Goal: Task Accomplishment & Management: Manage account settings

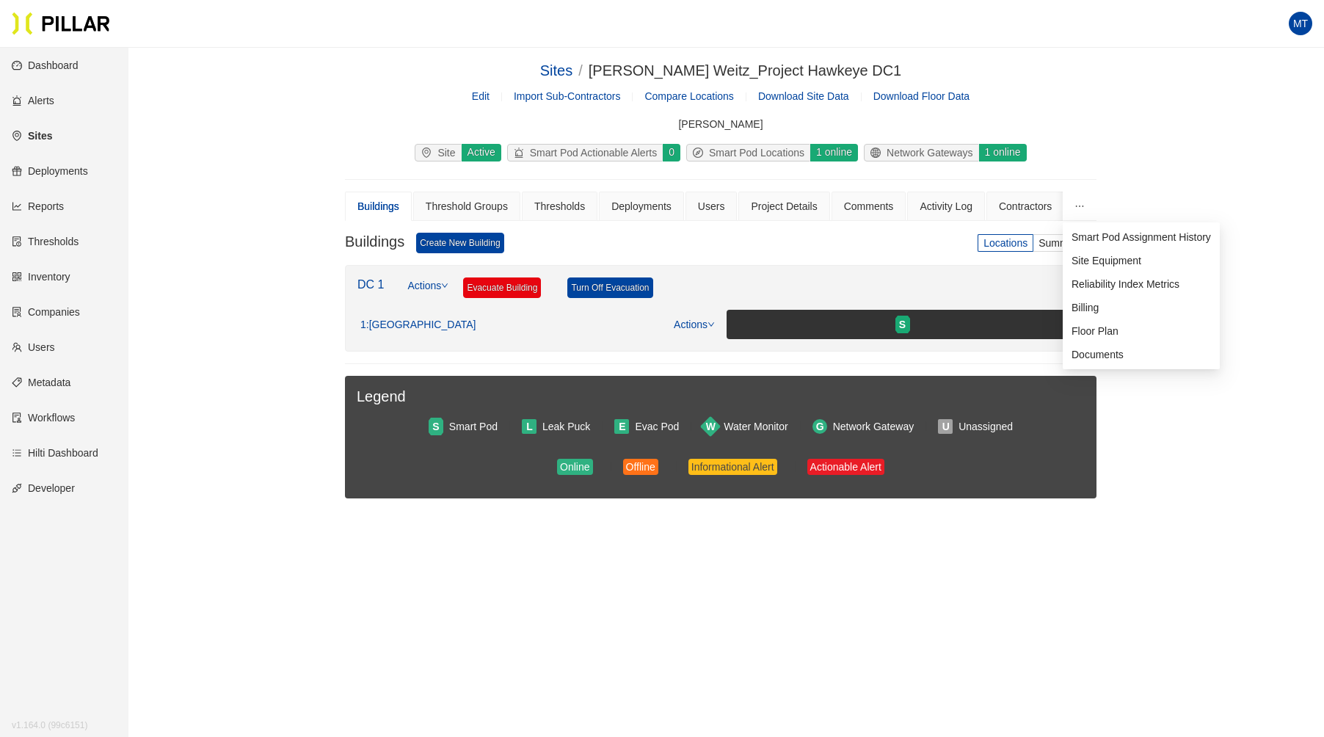
click at [1076, 202] on icon "ellipsis" at bounding box center [1080, 206] width 10 height 10
click at [1012, 203] on div "Contractors" at bounding box center [1025, 206] width 53 height 16
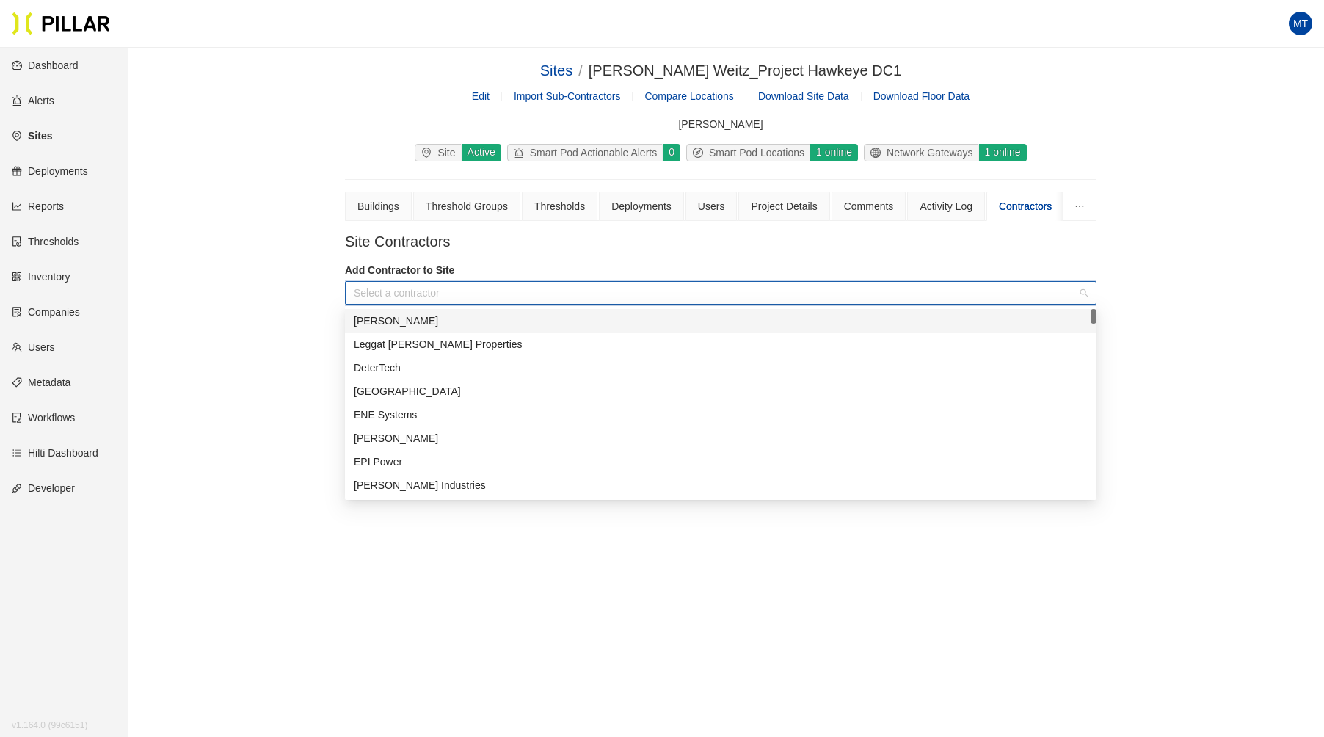
click at [408, 282] on input "search" at bounding box center [716, 293] width 724 height 22
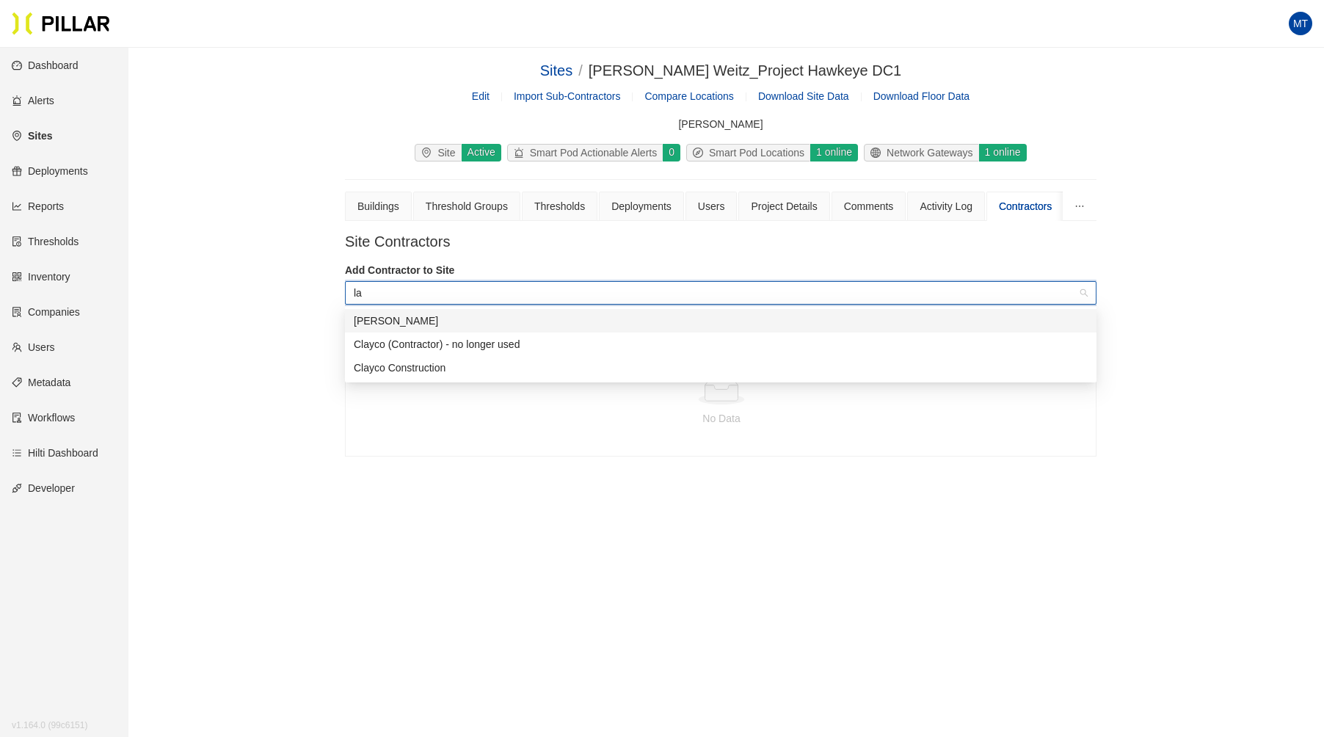
type input "l"
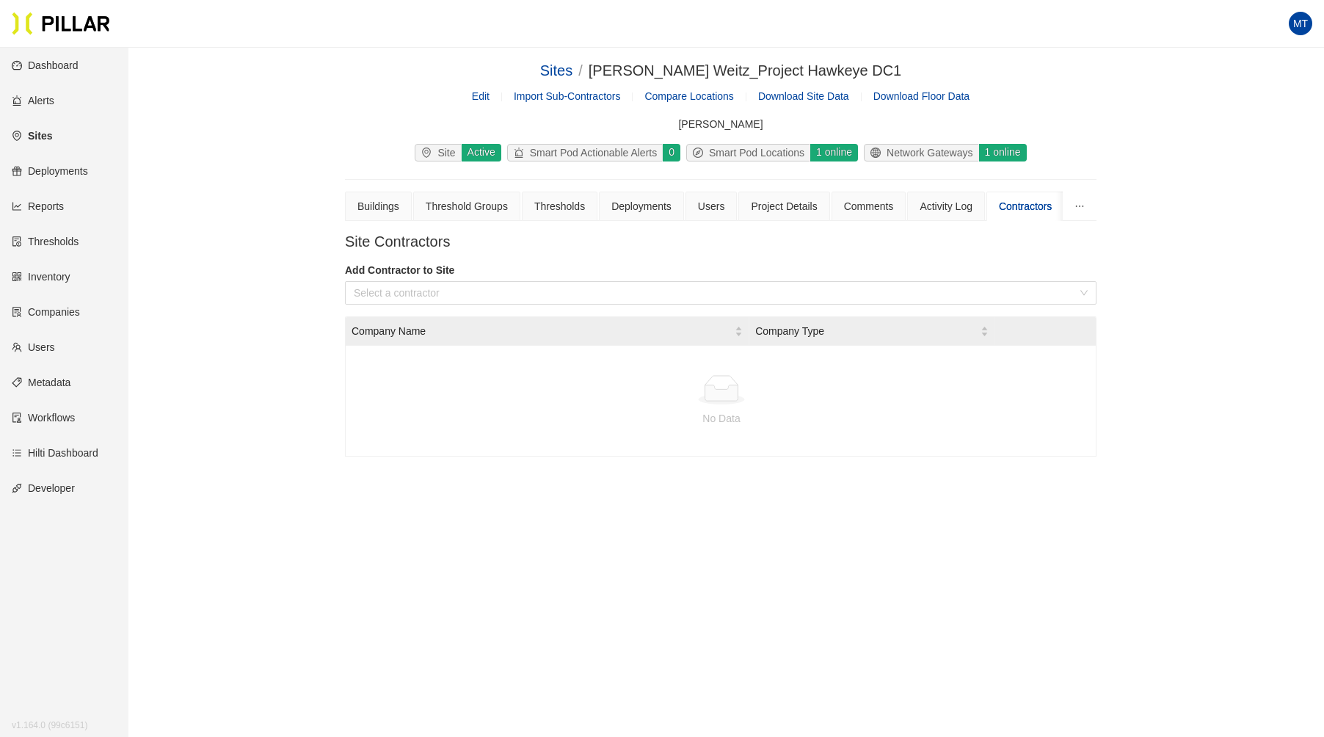
click at [44, 307] on link "Companies" at bounding box center [46, 312] width 68 height 12
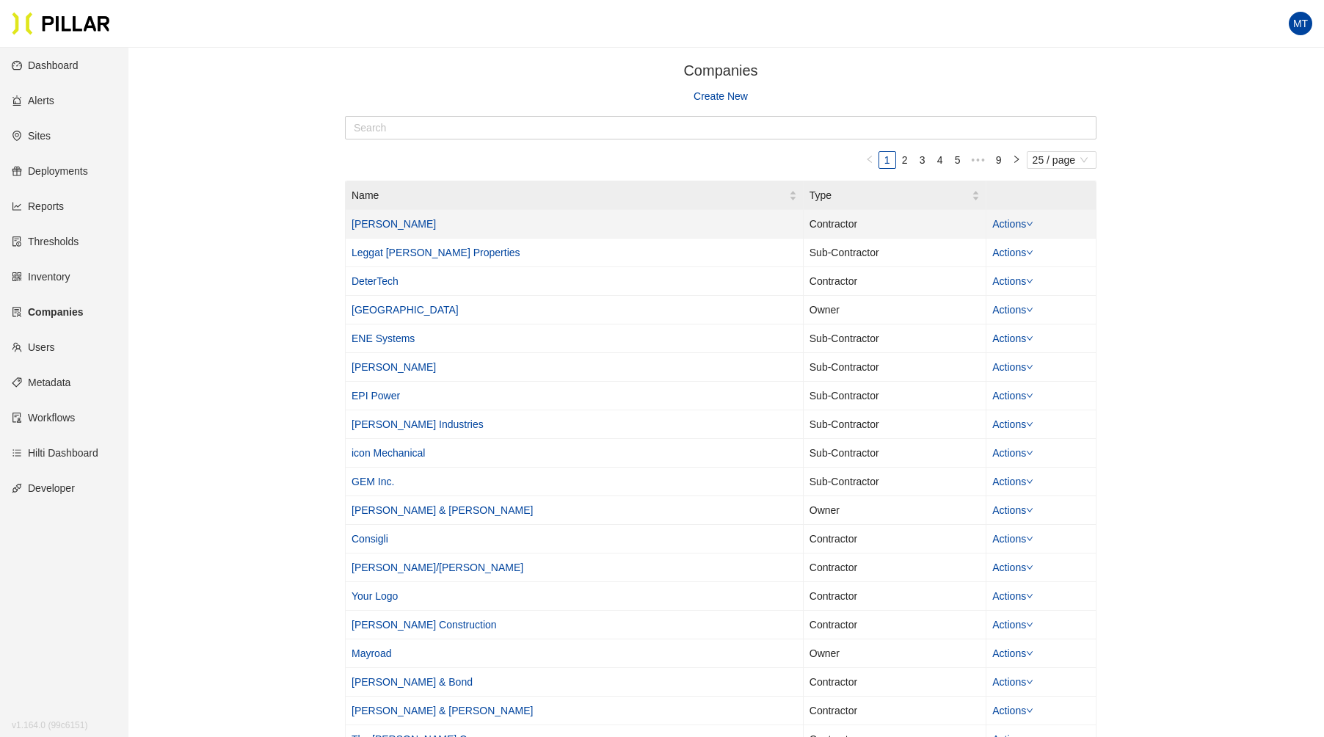
click at [1037, 222] on td "Actions" at bounding box center [1041, 224] width 110 height 29
click at [1026, 222] on link "Actions" at bounding box center [1012, 224] width 41 height 12
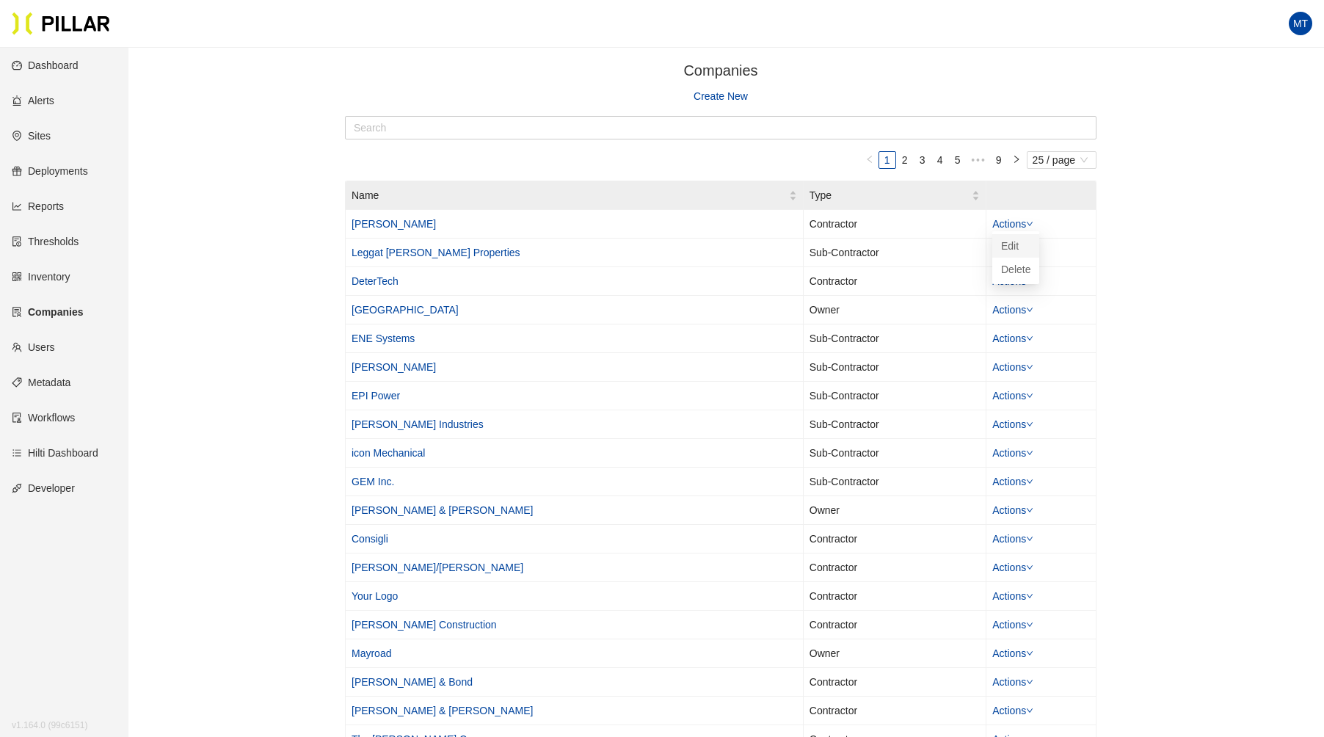
click at [1019, 245] on link "Edit" at bounding box center [1010, 246] width 18 height 16
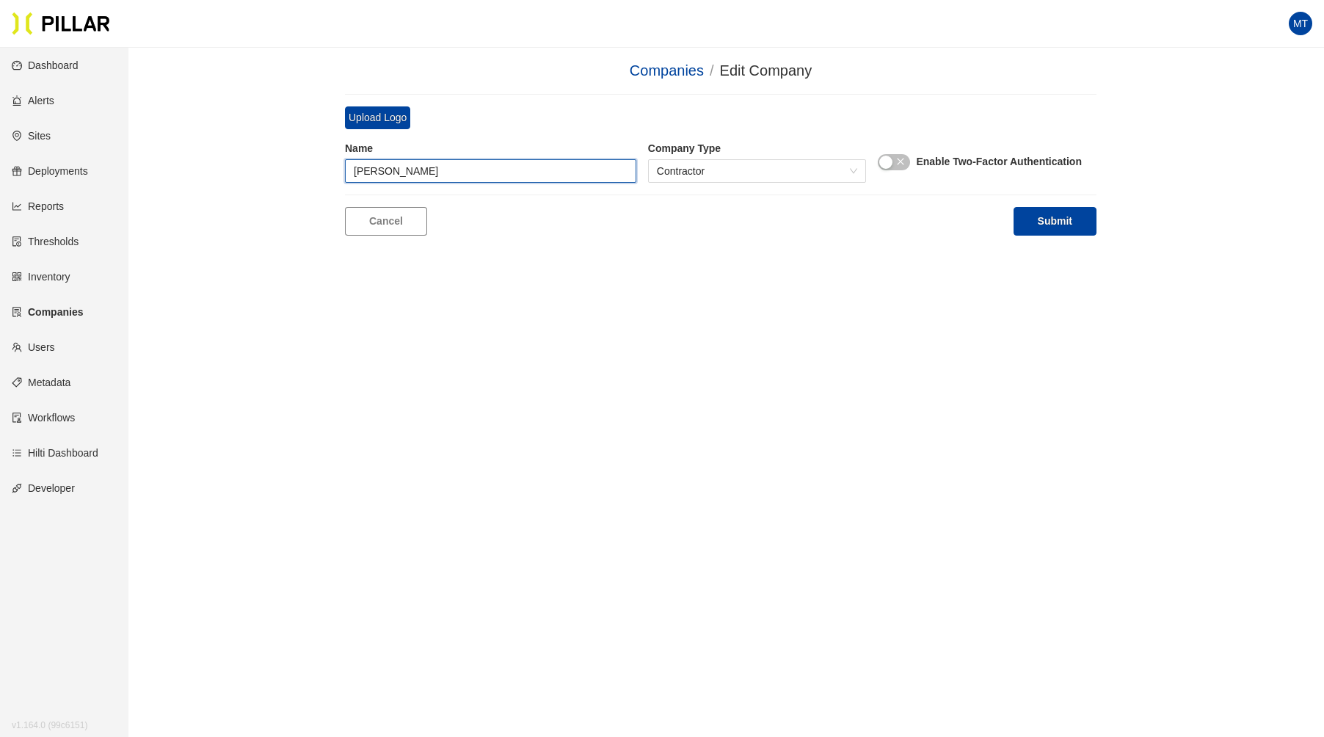
drag, startPoint x: 473, startPoint y: 172, endPoint x: 387, endPoint y: 181, distance: 87.0
click at [387, 181] on input "[PERSON_NAME]" at bounding box center [490, 170] width 291 height 23
type input "[PERSON_NAME] Construction Company LLC"
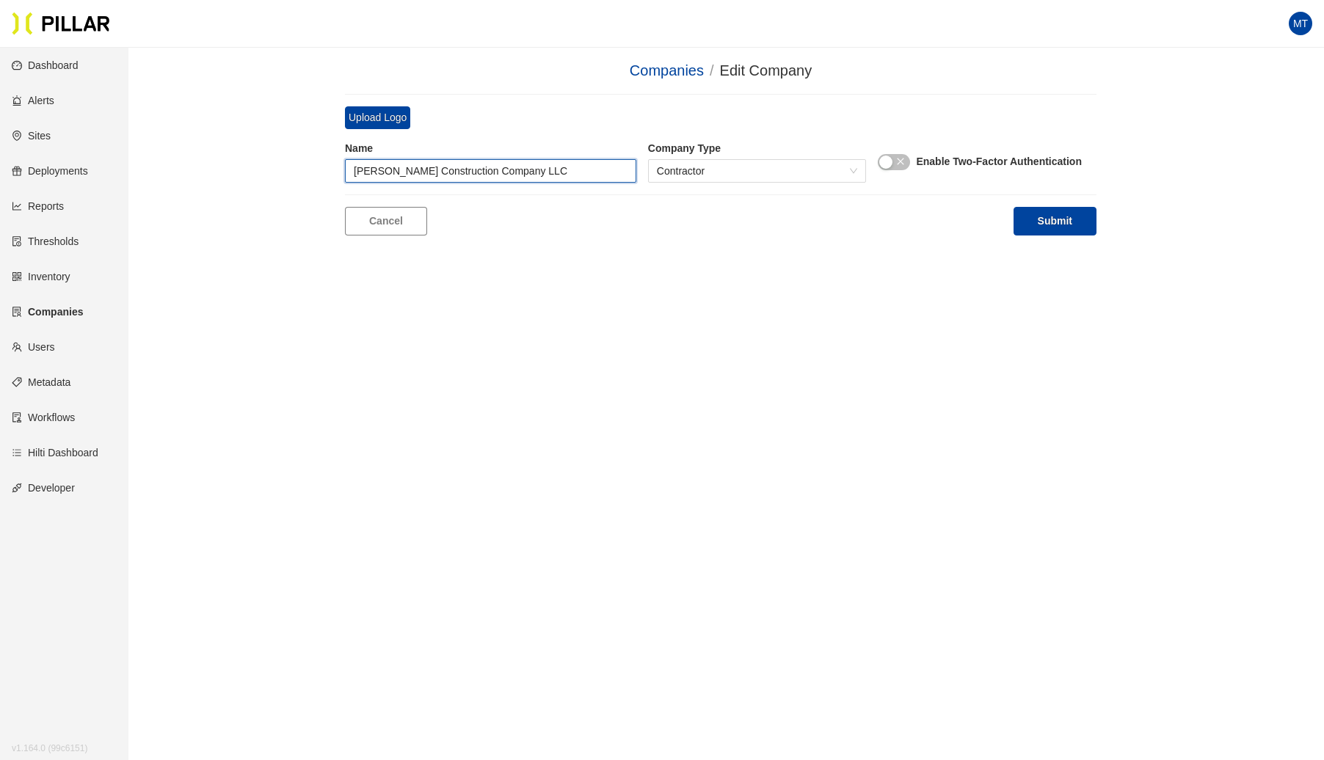
drag, startPoint x: 550, startPoint y: 167, endPoint x: 284, endPoint y: 166, distance: 266.4
click at [284, 166] on div "Companies / Edit Company / Upload Logo Name [PERSON_NAME] Construction Company …" at bounding box center [720, 147] width 1113 height 176
click at [378, 214] on link "Cancel" at bounding box center [386, 221] width 82 height 29
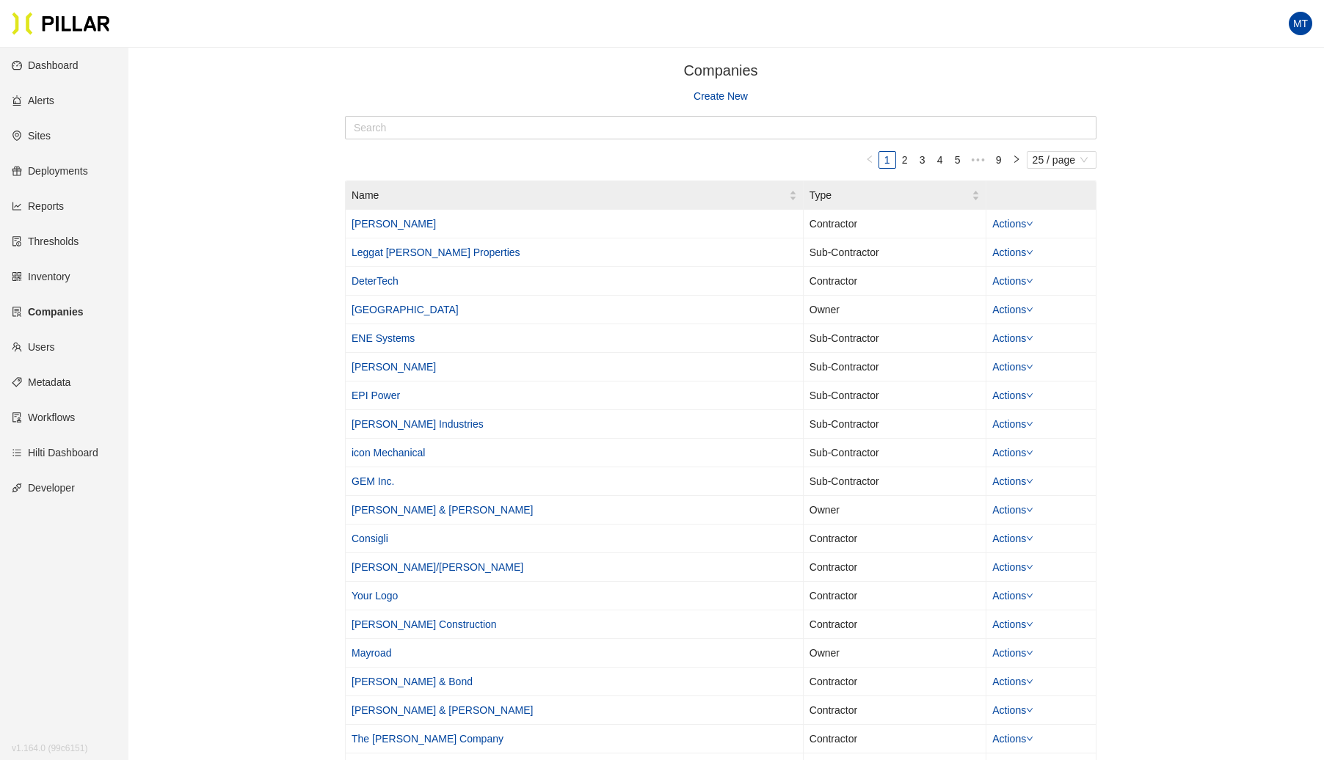
click at [713, 92] on link "Create New" at bounding box center [721, 96] width 54 height 16
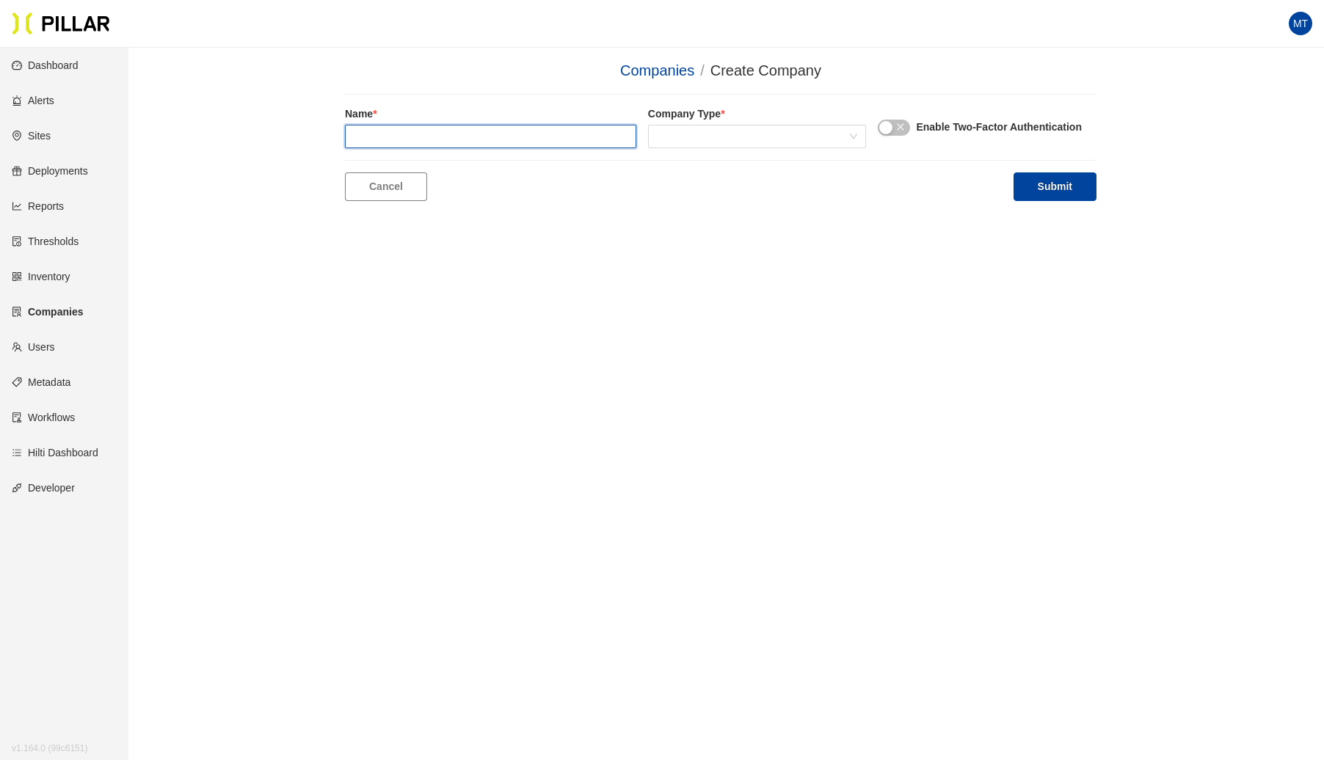
click at [501, 142] on input "text" at bounding box center [490, 136] width 291 height 23
type input "[PERSON_NAME] Construction Company LLC"
click at [756, 142] on span at bounding box center [757, 137] width 201 height 22
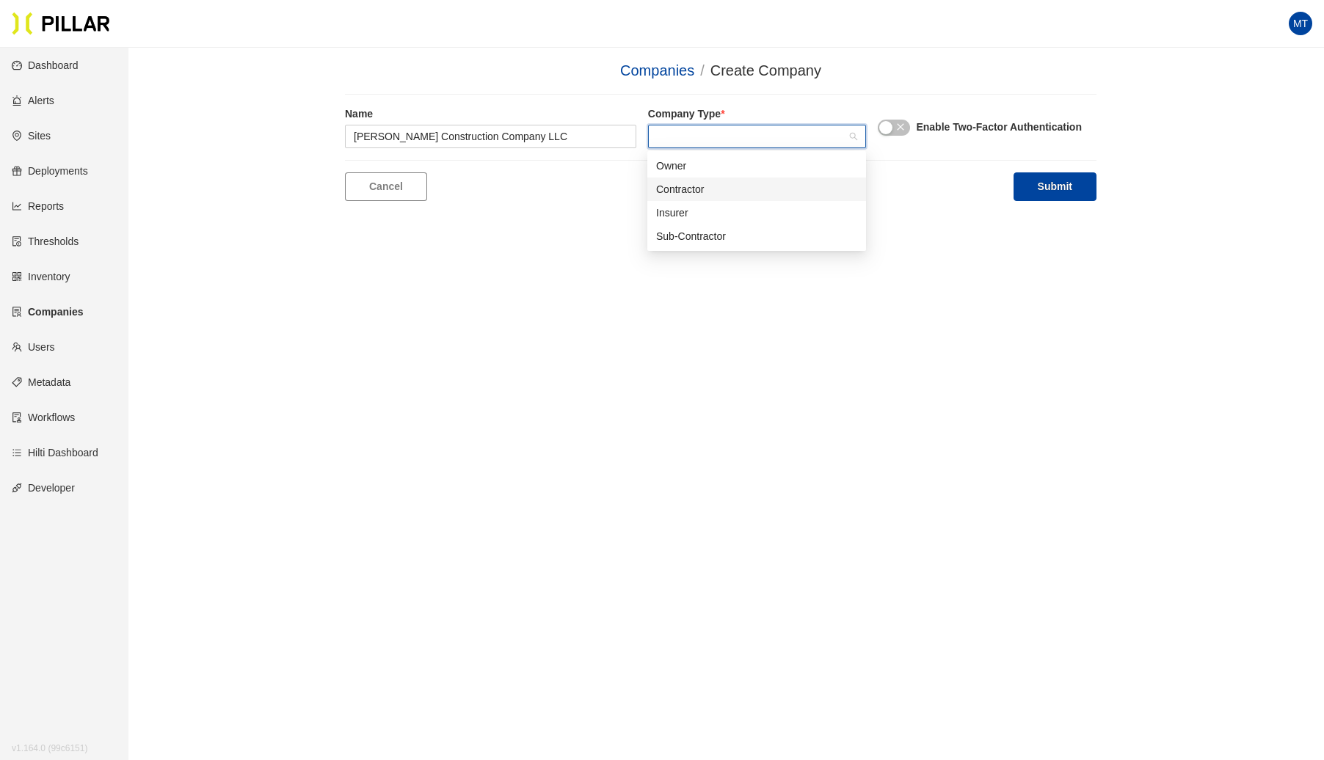
click at [680, 185] on div "Contractor" at bounding box center [756, 189] width 201 height 16
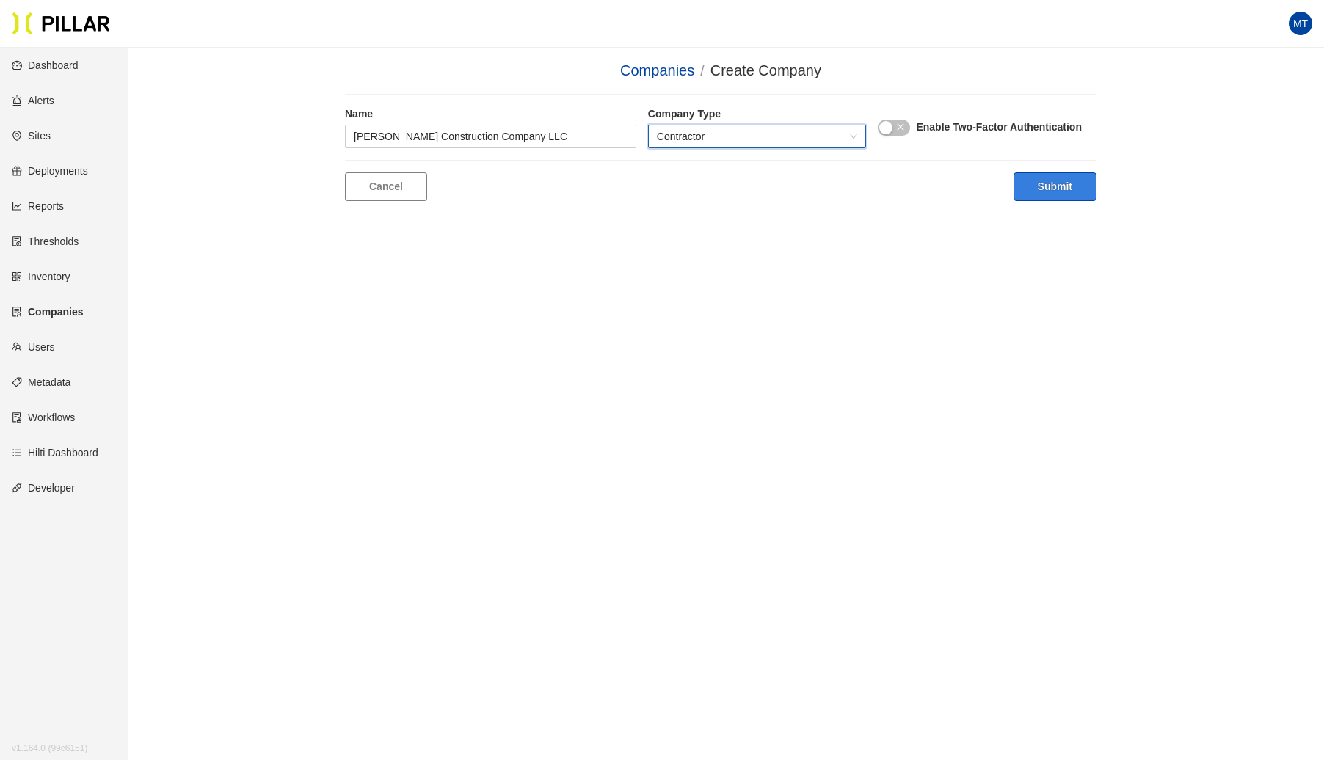
click at [1060, 183] on button "Submit" at bounding box center [1055, 186] width 83 height 29
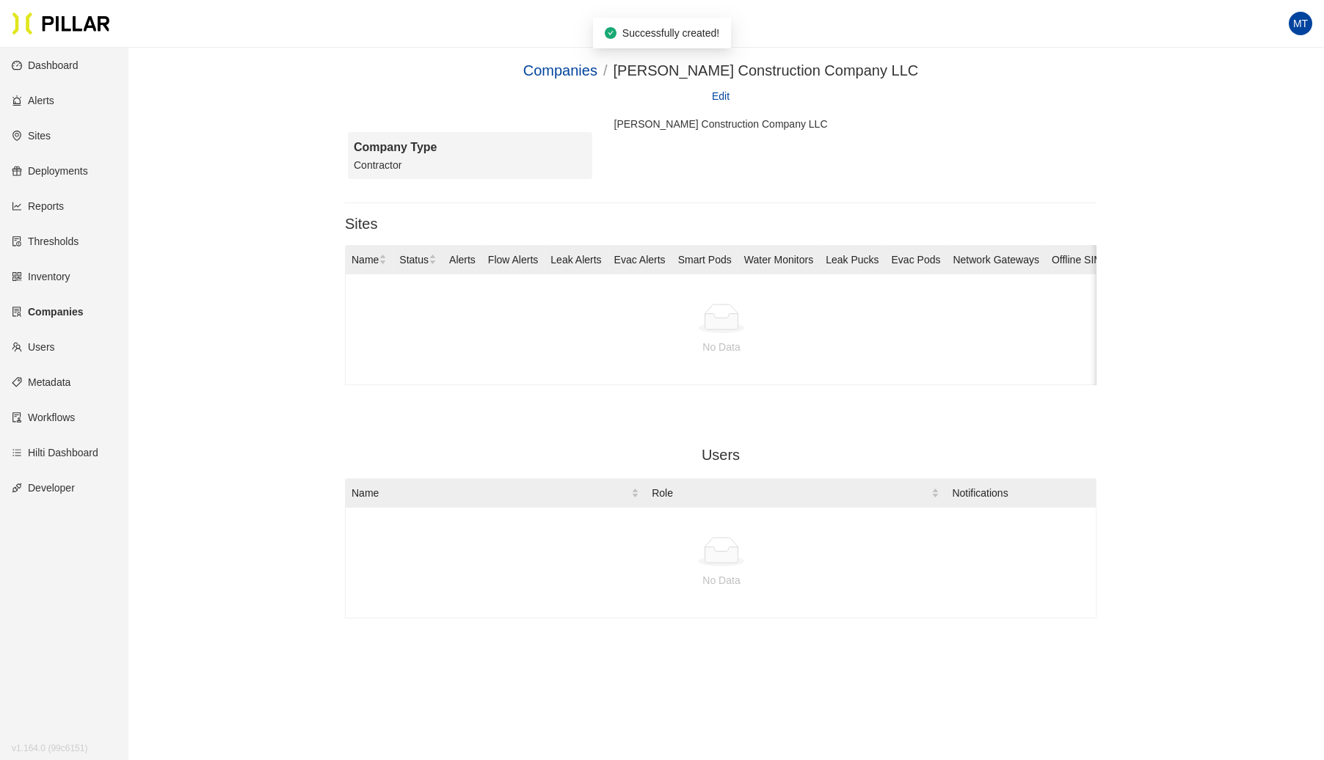
click at [716, 92] on link "Edit" at bounding box center [721, 96] width 18 height 16
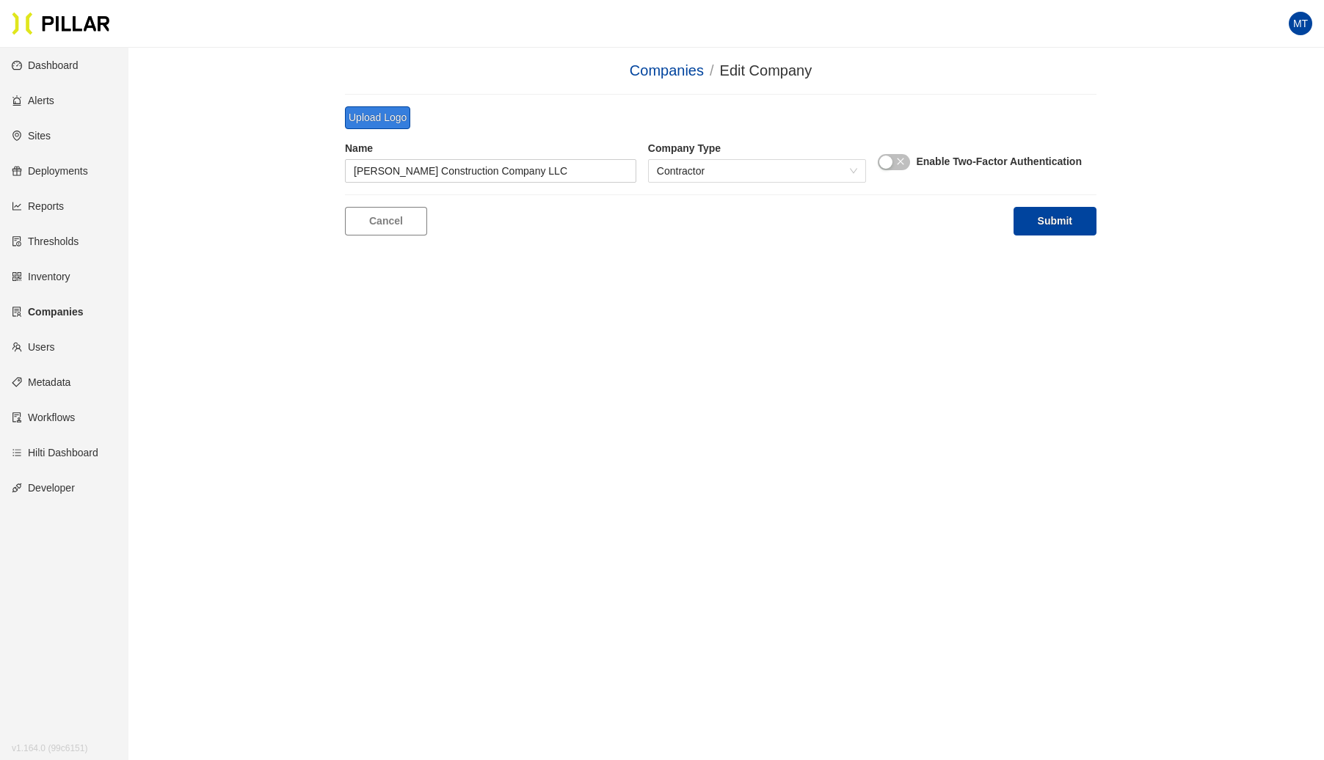
click at [385, 122] on button "Upload Logo" at bounding box center [377, 117] width 65 height 23
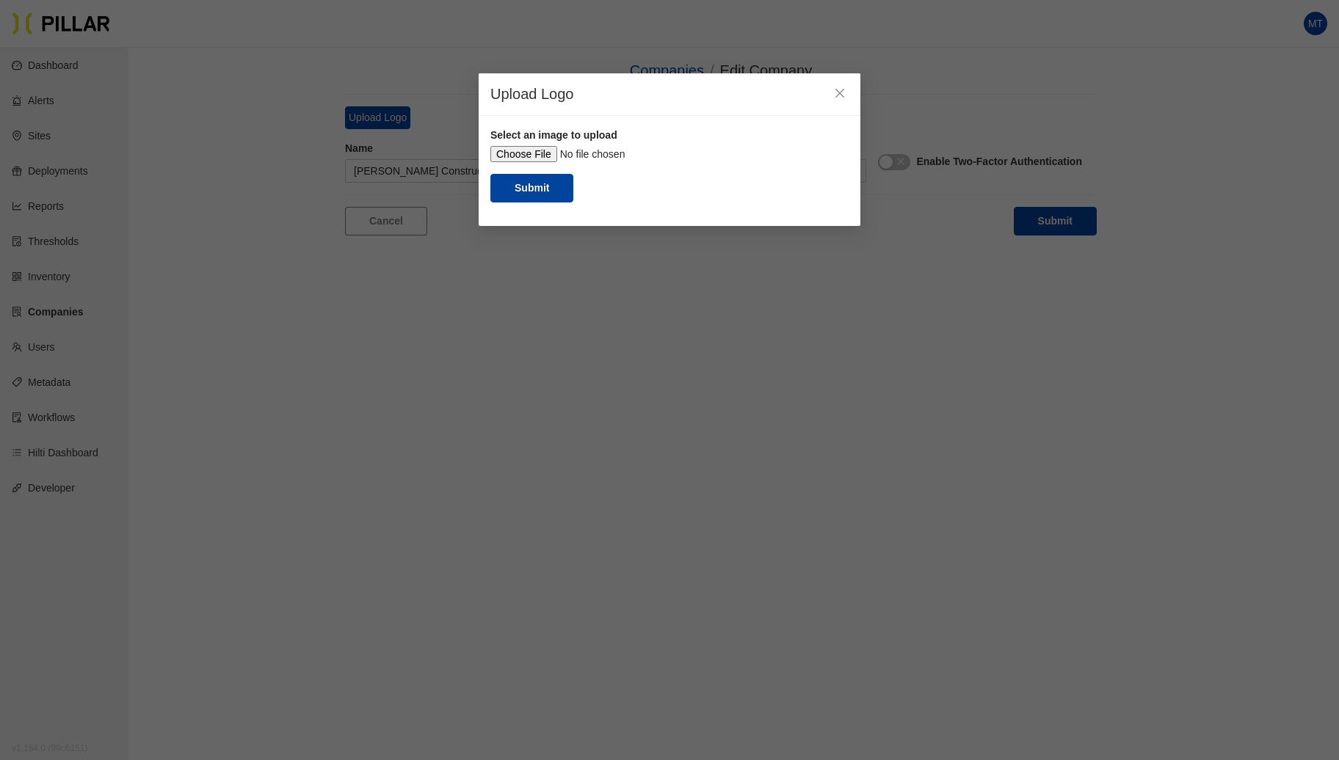
click at [517, 154] on input "file" at bounding box center [669, 154] width 358 height 16
type input "C:\fakepath\logo.png"
click at [547, 186] on button "Submit" at bounding box center [531, 188] width 83 height 29
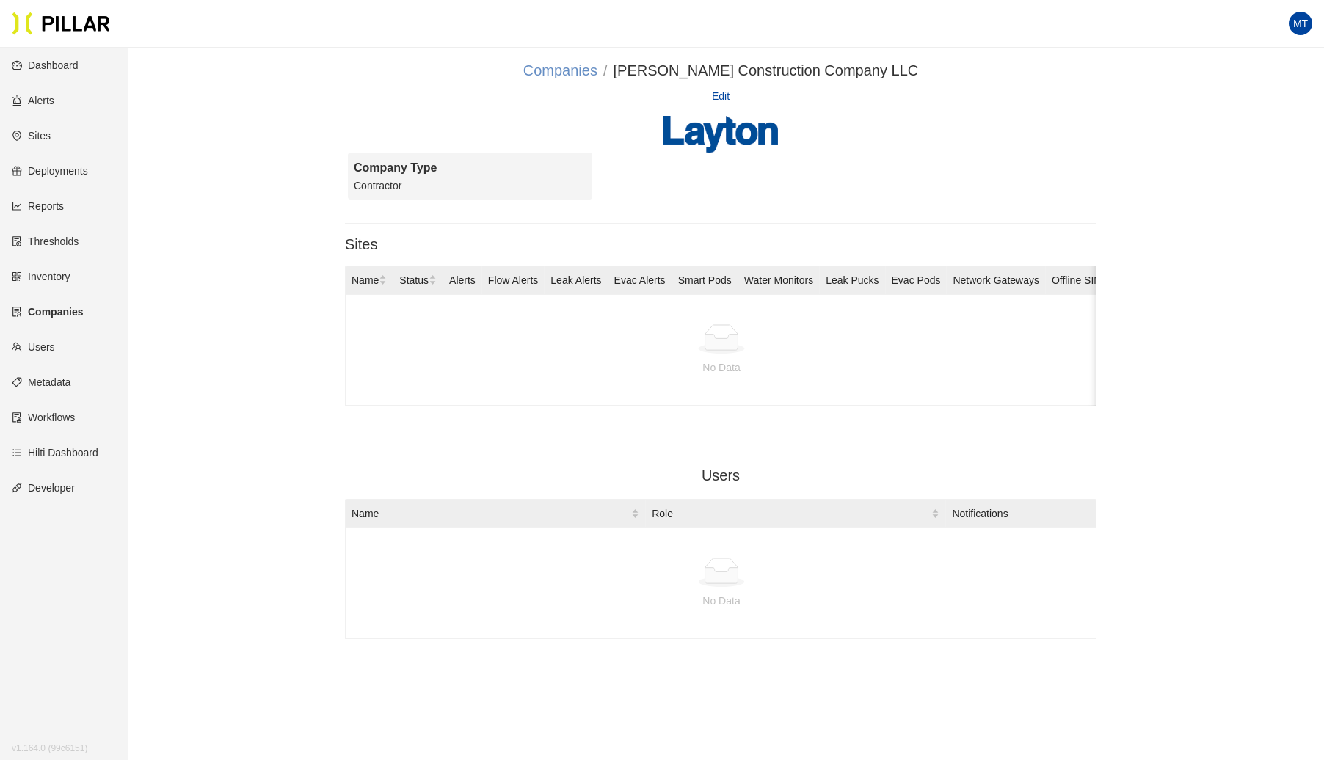
click at [575, 69] on link "Companies" at bounding box center [560, 70] width 74 height 16
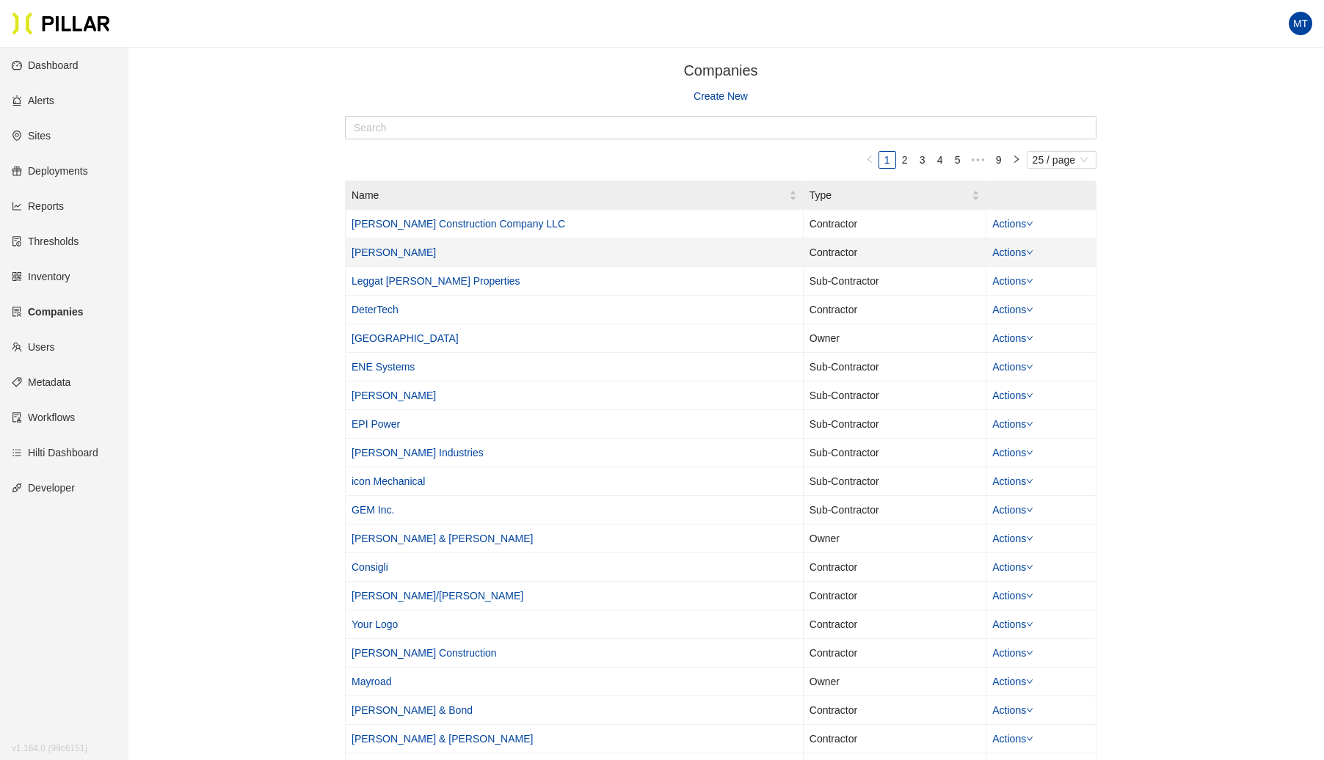
click at [388, 252] on link "[PERSON_NAME]" at bounding box center [394, 253] width 84 height 12
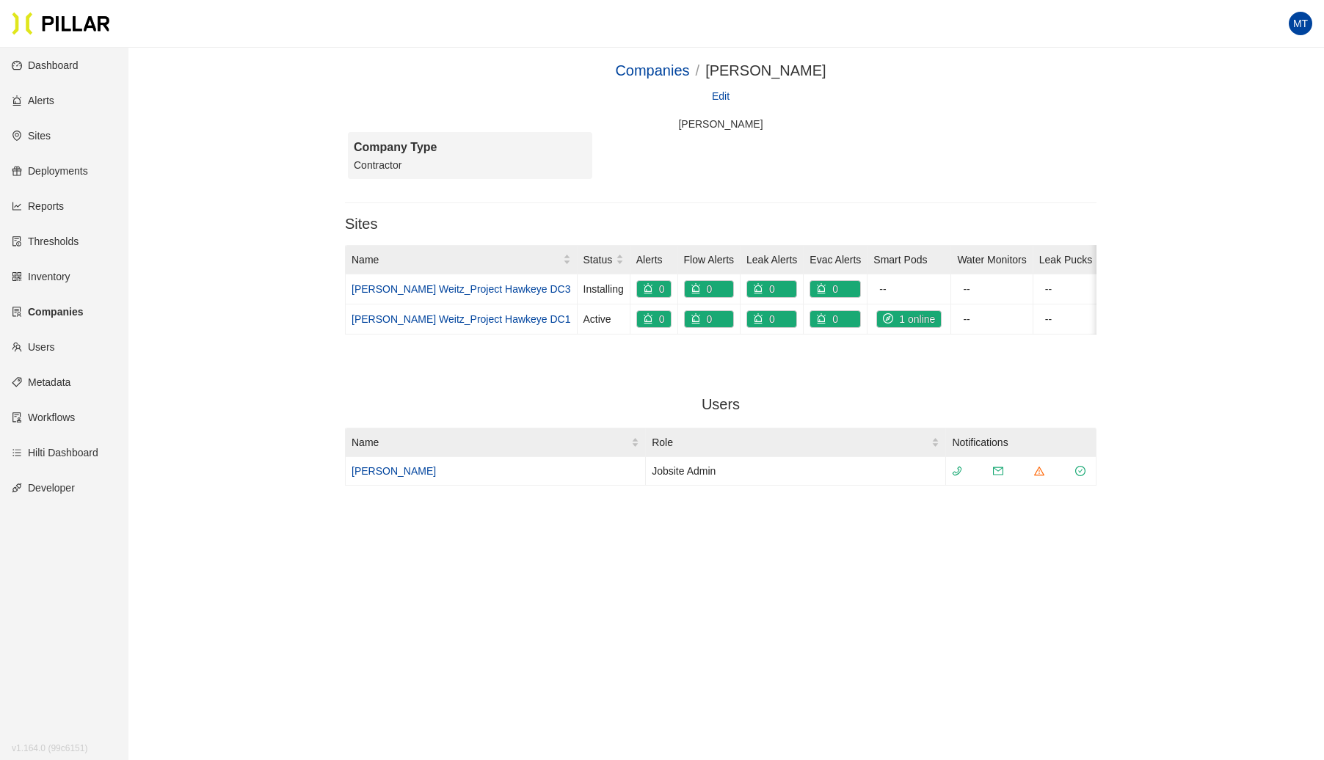
click at [718, 97] on link "Edit" at bounding box center [721, 96] width 18 height 16
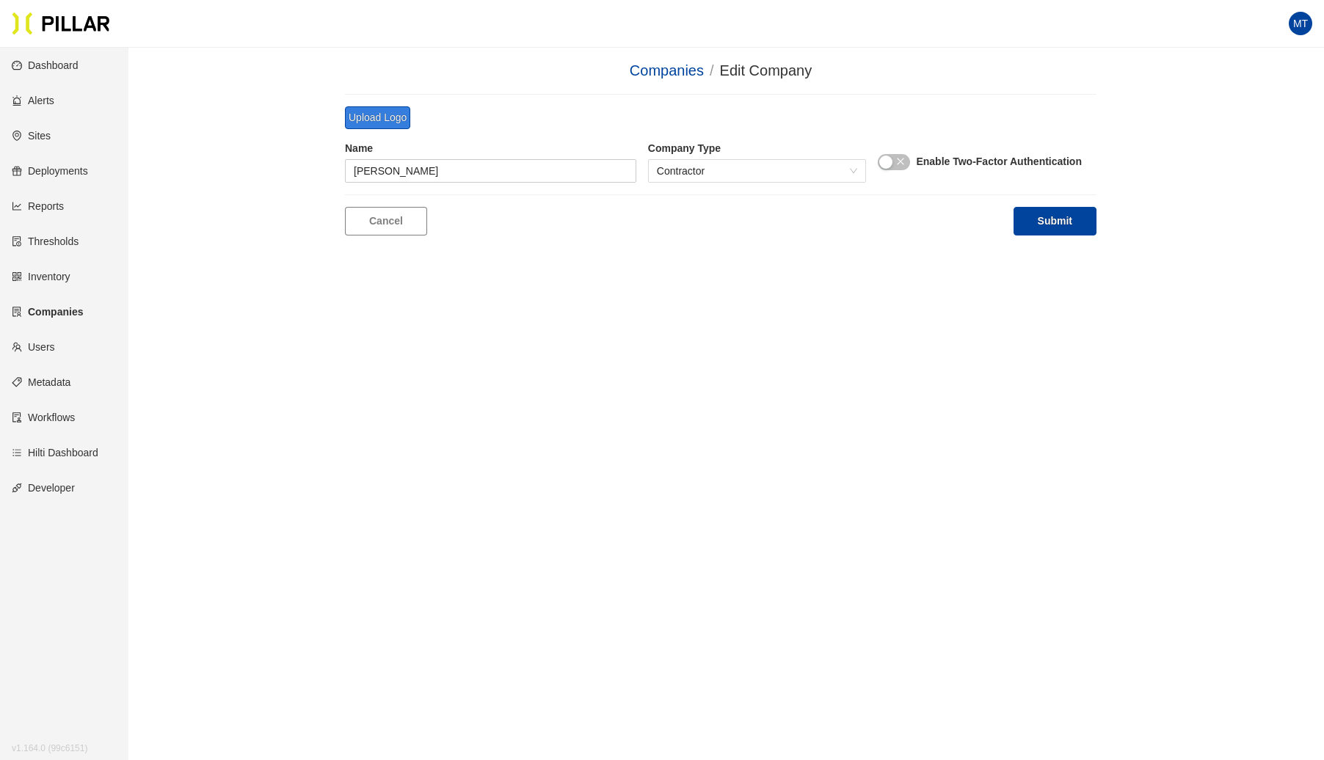
click at [372, 107] on button "Upload Logo" at bounding box center [377, 117] width 65 height 23
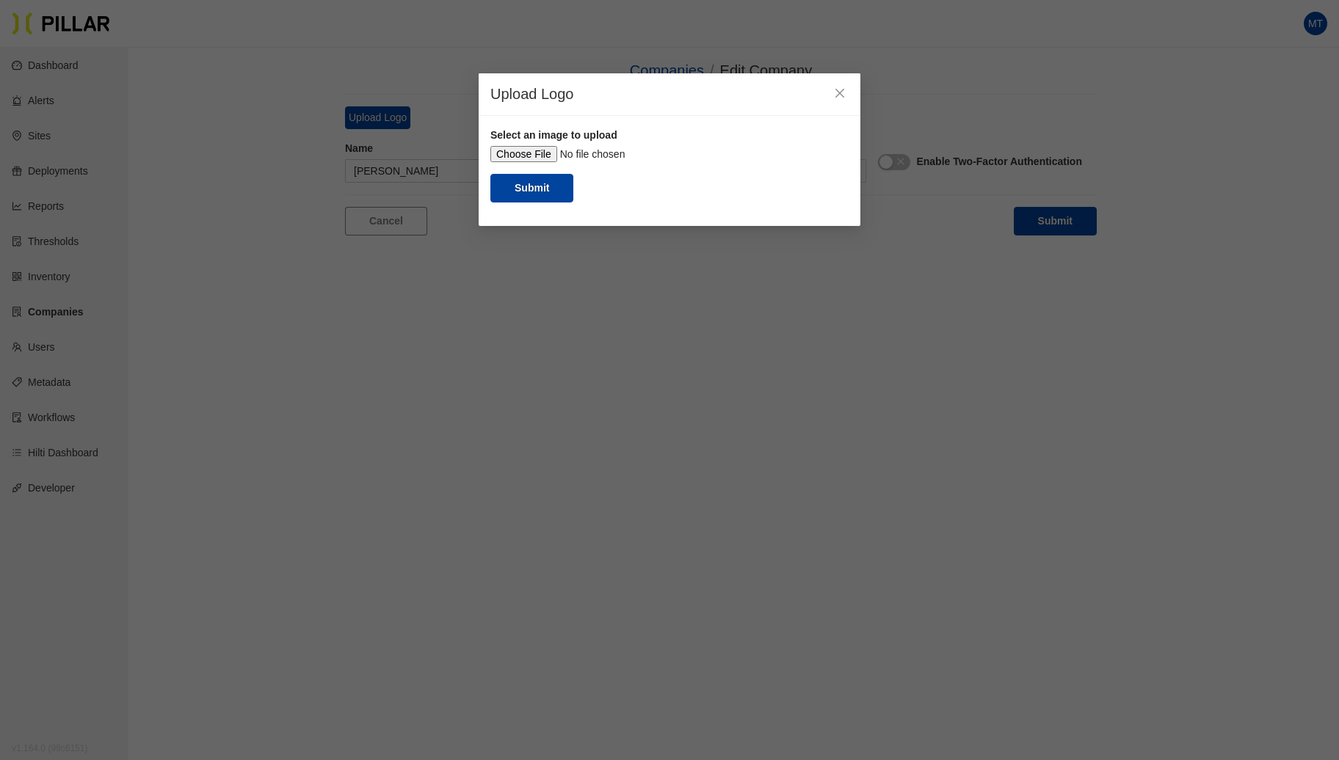
click at [548, 153] on input "file" at bounding box center [669, 154] width 358 height 16
type input "C:\fakepath\[PERSON_NAME] Logo.png"
click at [520, 161] on input "file" at bounding box center [669, 154] width 358 height 16
click at [532, 192] on button "Submit" at bounding box center [531, 188] width 83 height 29
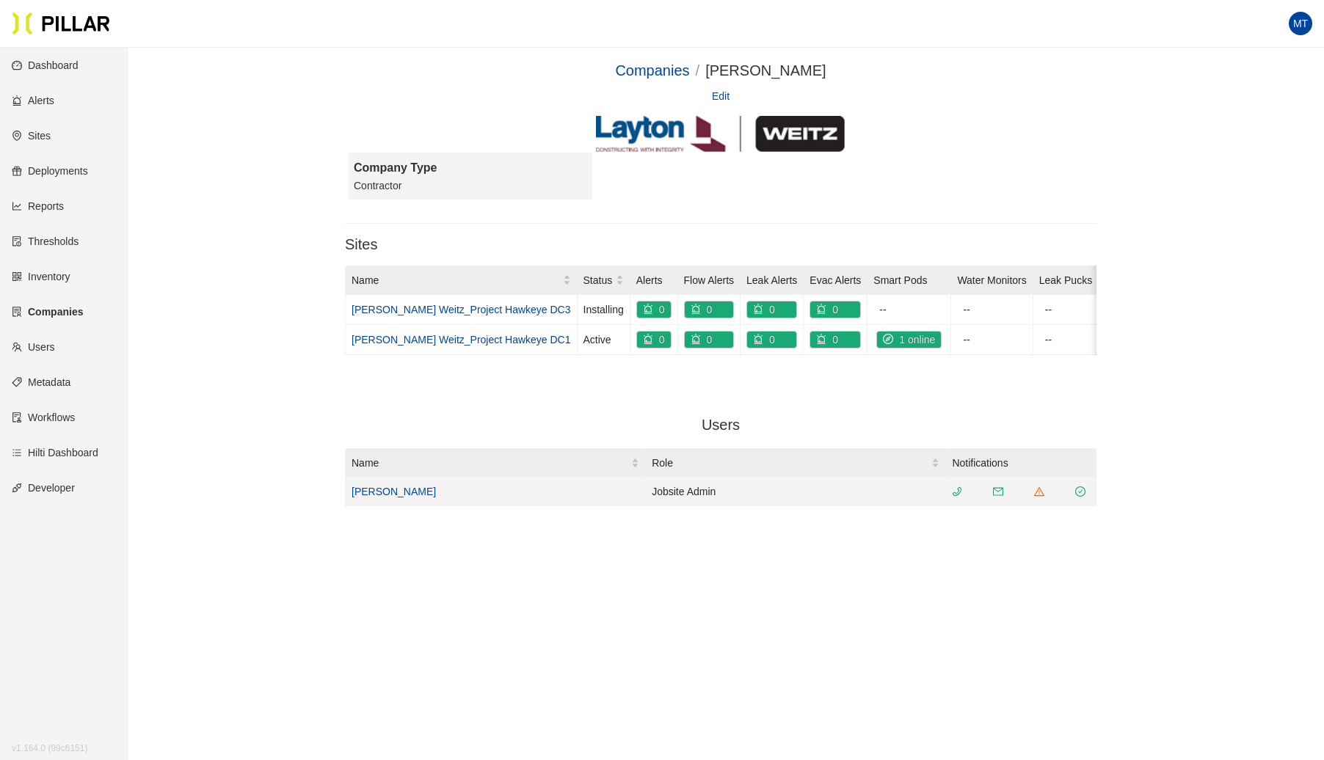
click at [389, 498] on link "[PERSON_NAME]" at bounding box center [394, 492] width 84 height 12
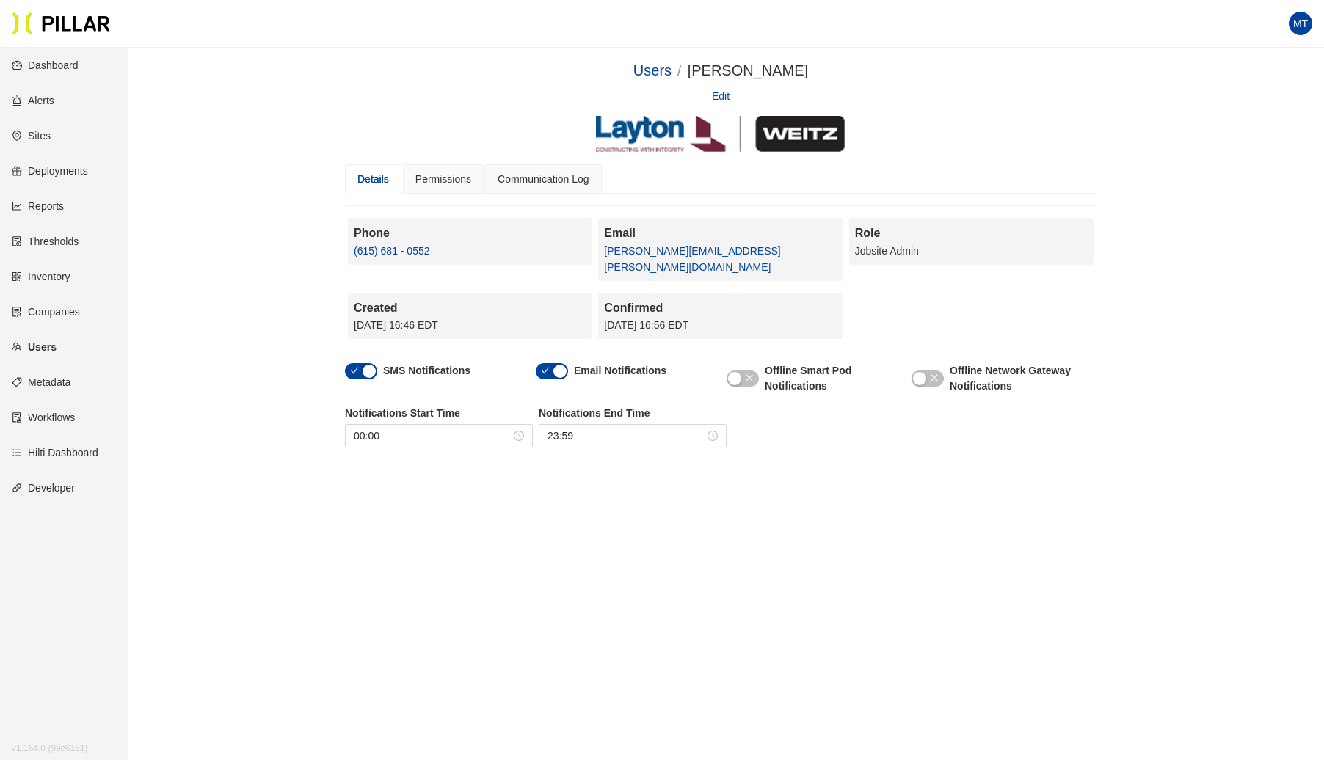
click at [722, 98] on link "Edit" at bounding box center [721, 96] width 18 height 16
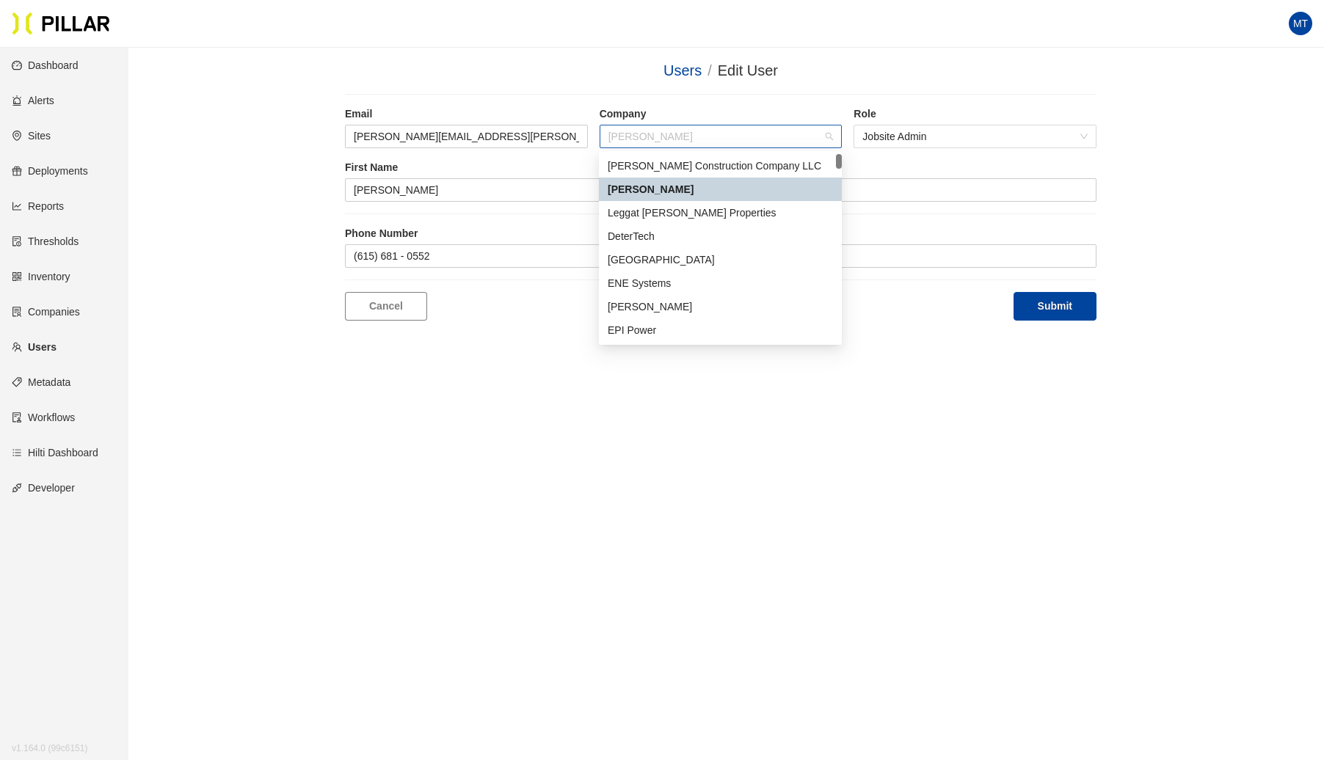
click at [815, 134] on span "[PERSON_NAME]" at bounding box center [720, 137] width 225 height 22
click at [705, 164] on div "[PERSON_NAME] Construction Company LLC" at bounding box center [720, 166] width 225 height 16
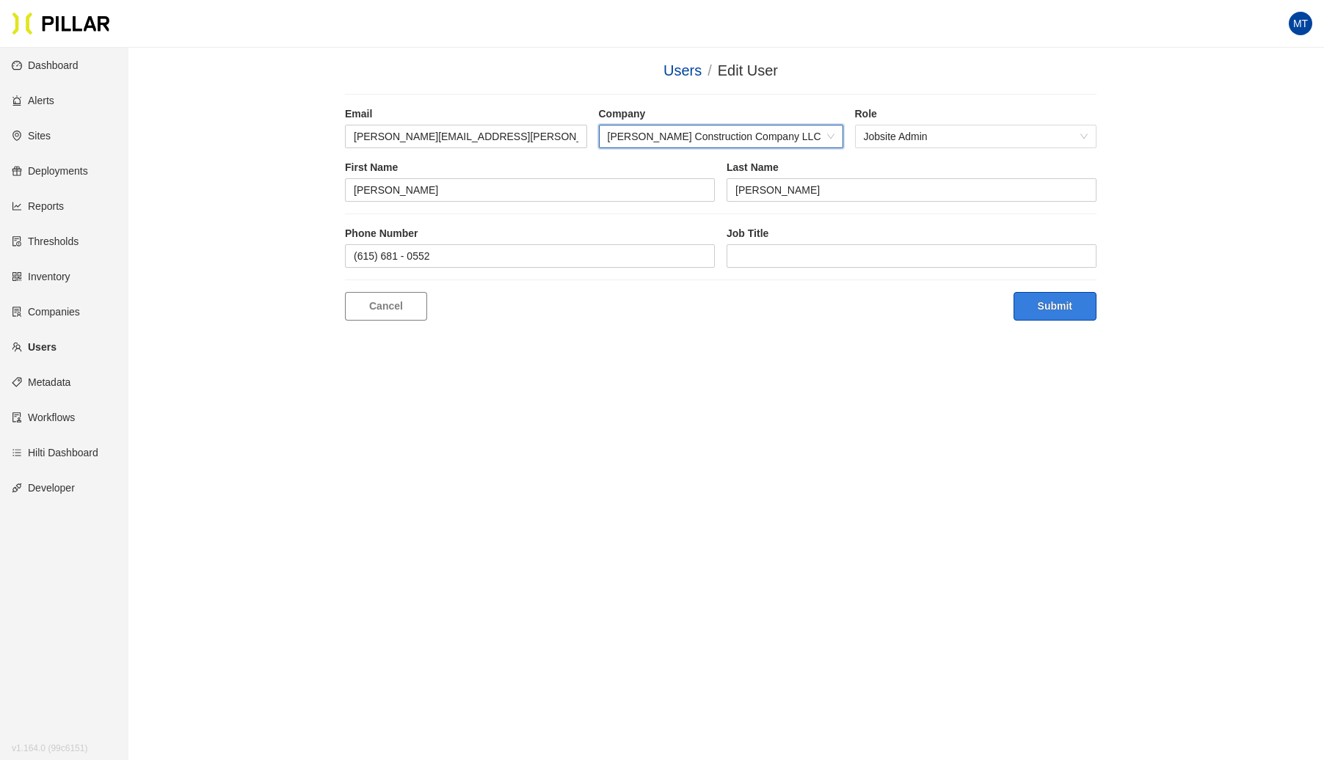
click at [1054, 303] on button "Submit" at bounding box center [1055, 306] width 83 height 29
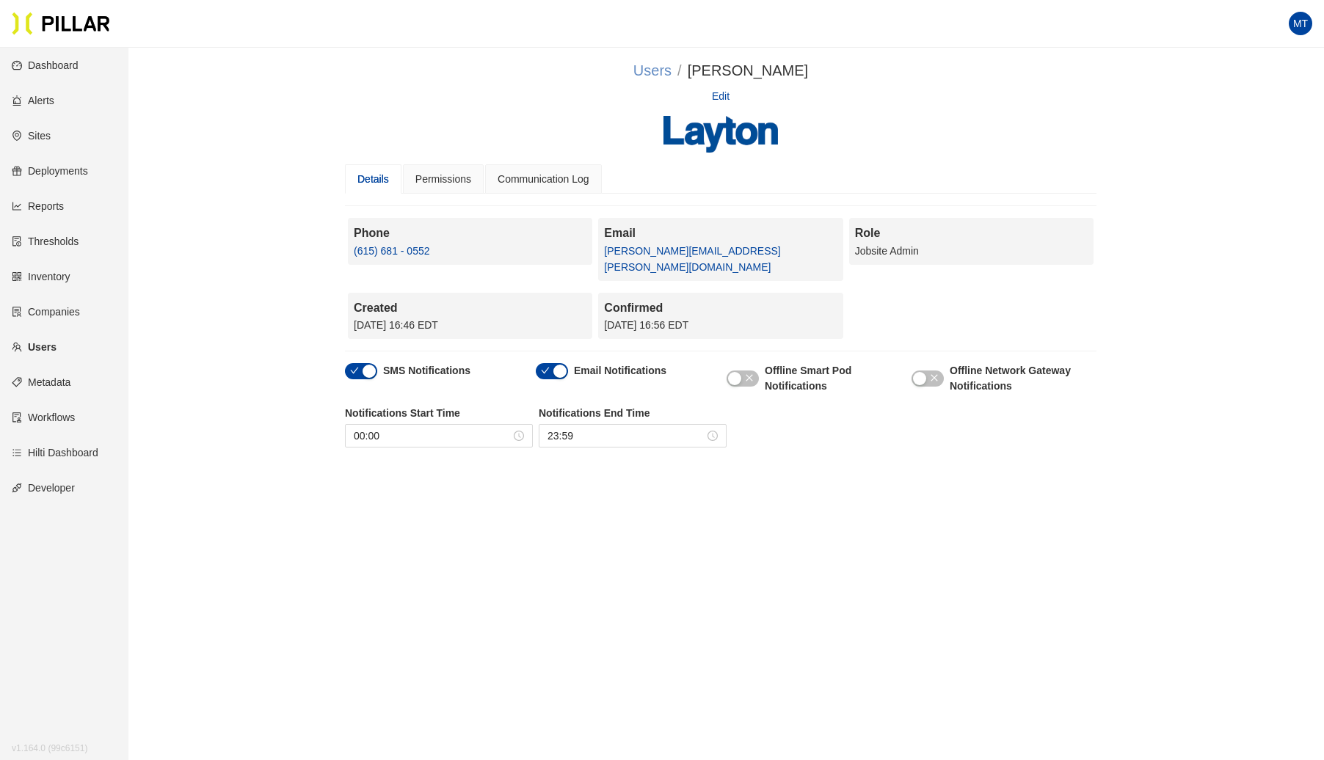
click at [672, 73] on link "Users" at bounding box center [652, 70] width 38 height 16
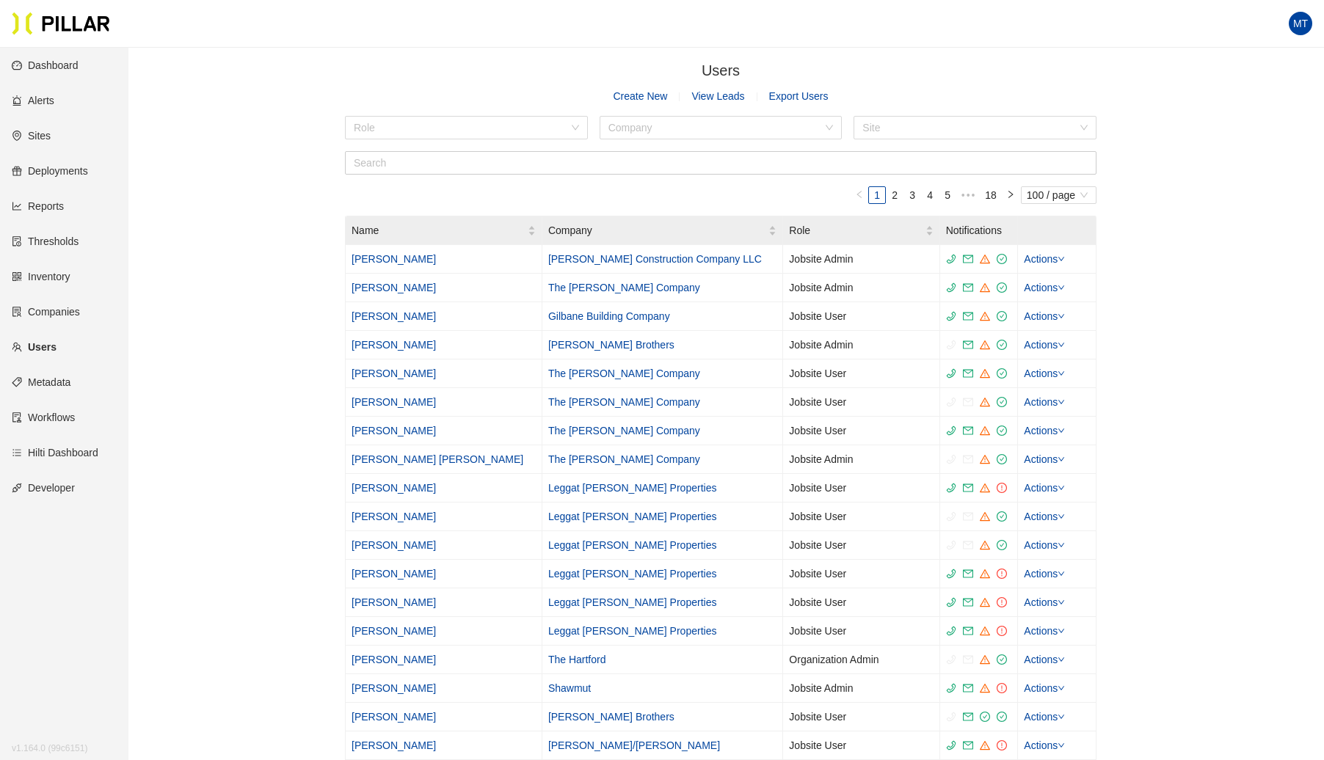
click at [51, 134] on link "Sites" at bounding box center [31, 136] width 39 height 12
